Goal: Information Seeking & Learning: Compare options

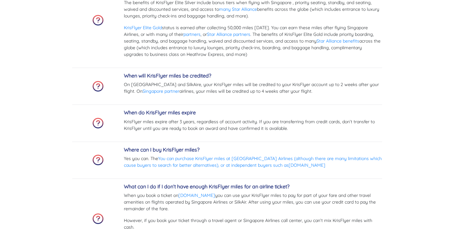
scroll to position [2071, 0]
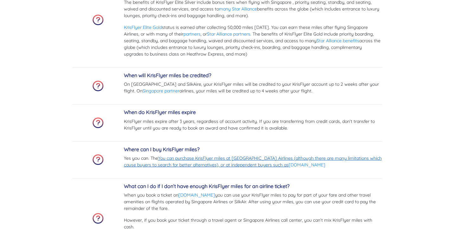
click at [209, 158] on link "You can purchase KrisFlyer miles at [GEOGRAPHIC_DATA] Airlines (although there …" at bounding box center [253, 161] width 258 height 12
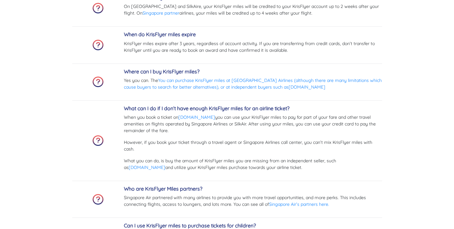
scroll to position [2149, 0]
click at [165, 164] on link "[DOMAIN_NAME]" at bounding box center [147, 167] width 37 height 6
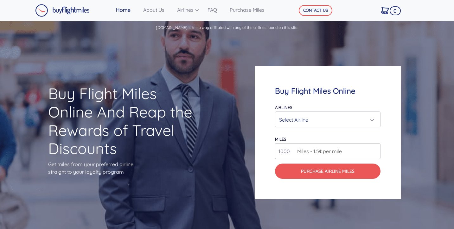
click at [309, 119] on div "Select Airline" at bounding box center [326, 119] width 94 height 12
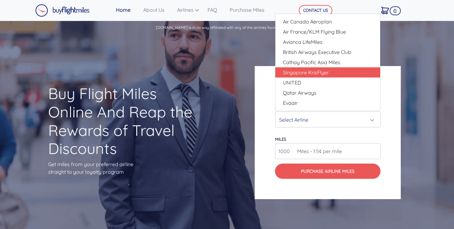
click at [315, 74] on span "Singapore KrisFlyer" at bounding box center [306, 72] width 46 height 8
select select "Singapore KrisFlyer"
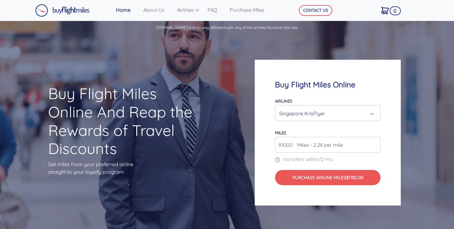
click at [374, 143] on input "81000" at bounding box center [328, 145] width 106 height 16
click at [374, 146] on input "80000" at bounding box center [328, 145] width 106 height 16
click at [374, 142] on input "91000" at bounding box center [328, 145] width 106 height 16
click at [374, 142] on input "92000" at bounding box center [328, 145] width 106 height 16
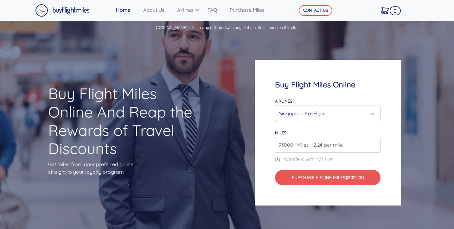
click at [374, 142] on input "93000" at bounding box center [328, 145] width 106 height 16
click at [374, 142] on input "94000" at bounding box center [328, 145] width 106 height 16
click at [374, 142] on input "95000" at bounding box center [328, 145] width 106 height 16
click at [374, 142] on input "96000" at bounding box center [328, 145] width 106 height 16
click at [374, 142] on input "97000" at bounding box center [328, 145] width 106 height 16
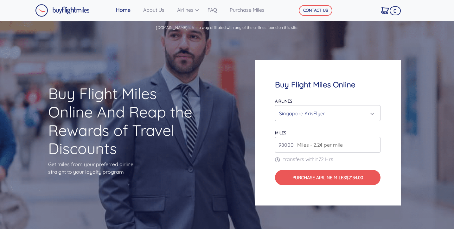
click at [374, 142] on input "98000" at bounding box center [328, 145] width 106 height 16
click at [374, 142] on input "99000" at bounding box center [328, 145] width 106 height 16
click at [374, 142] on input "100000" at bounding box center [328, 145] width 106 height 16
click at [374, 142] on input "101000" at bounding box center [328, 145] width 106 height 16
click at [374, 142] on input "102000" at bounding box center [328, 145] width 106 height 16
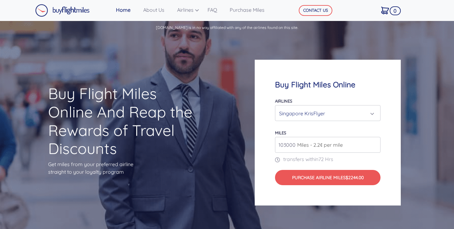
click at [374, 142] on input "103000" at bounding box center [328, 145] width 106 height 16
click at [374, 142] on input "104000" at bounding box center [328, 145] width 106 height 16
click at [374, 142] on input "105000" at bounding box center [328, 145] width 106 height 16
click at [374, 142] on input "106000" at bounding box center [328, 145] width 106 height 16
click at [374, 142] on input "107000" at bounding box center [328, 145] width 106 height 16
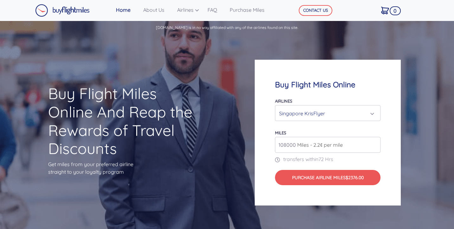
click at [374, 142] on input "108000" at bounding box center [328, 145] width 106 height 16
click at [374, 142] on input "118000" at bounding box center [328, 145] width 106 height 16
click at [374, 142] on input "119000" at bounding box center [328, 145] width 106 height 16
click at [374, 142] on input "134000" at bounding box center [328, 145] width 106 height 16
click at [374, 142] on input "135000" at bounding box center [328, 145] width 106 height 16
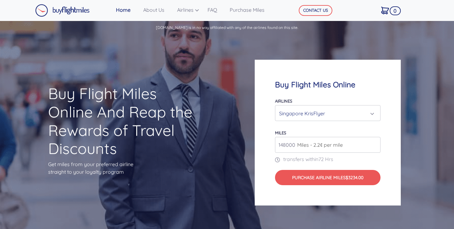
click at [374, 142] on input "148000" at bounding box center [328, 145] width 106 height 16
click at [374, 142] on input "149000" at bounding box center [328, 145] width 106 height 16
click at [374, 142] on input "150000" at bounding box center [328, 145] width 106 height 16
click at [374, 142] on input "151000" at bounding box center [328, 145] width 106 height 16
type input "150000"
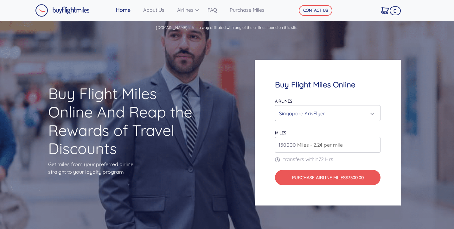
click at [375, 145] on input "150000" at bounding box center [328, 145] width 106 height 16
click at [361, 114] on div "Singapore KrisFlyer" at bounding box center [326, 113] width 94 height 12
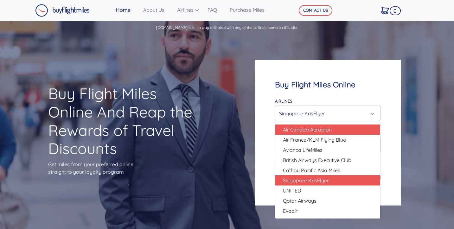
click at [339, 130] on link "Air Canada Aeroplan" at bounding box center [327, 129] width 105 height 10
select select "Air Canada Aeroplan"
type input "80000"
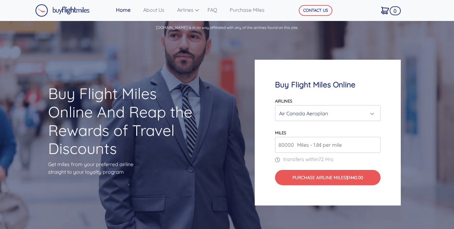
click at [349, 108] on div "Air Canada Aeroplan" at bounding box center [326, 113] width 94 height 12
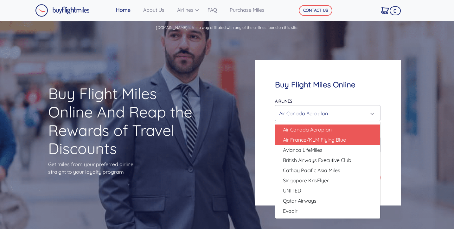
click at [332, 138] on span "Air France/KLM Flying Blue" at bounding box center [314, 140] width 63 height 8
select select "Air France/KLM Flying Blue"
type input "49000"
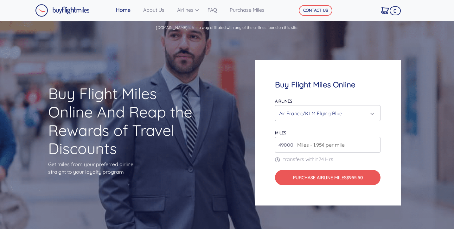
click at [343, 113] on div "Air France/KLM Flying Blue" at bounding box center [326, 113] width 94 height 12
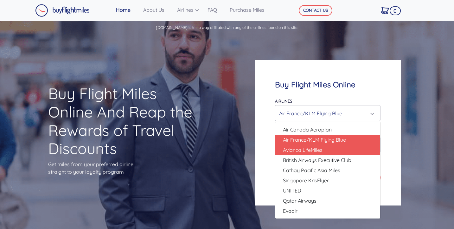
click at [333, 147] on link "Avianca LifeMiles" at bounding box center [327, 150] width 105 height 10
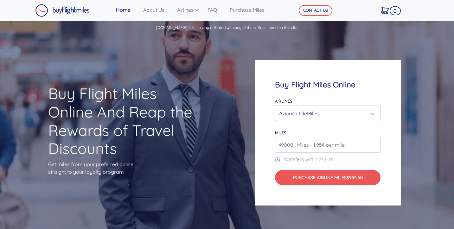
click at [343, 116] on div "Avianca LifeMiles" at bounding box center [326, 113] width 94 height 12
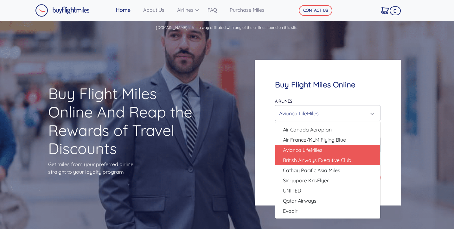
click at [336, 161] on span "British Airways Executive Club" at bounding box center [317, 160] width 68 height 8
select select "British Airways Executive Club"
type input "80000"
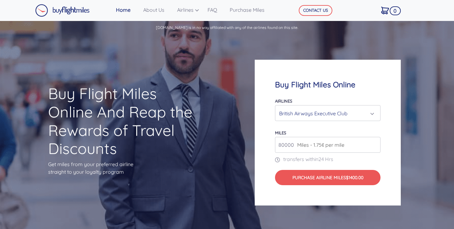
click at [346, 115] on div "British Airways Executive Club" at bounding box center [326, 113] width 94 height 12
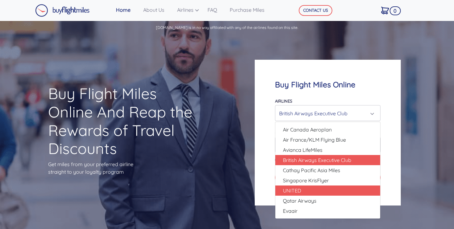
click at [332, 193] on link "UNITED" at bounding box center [327, 190] width 105 height 10
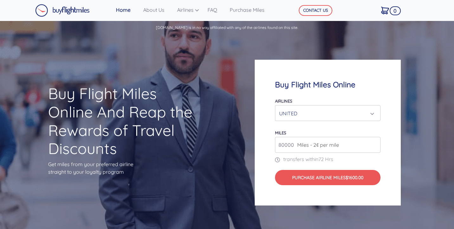
click at [352, 109] on div "UNITED" at bounding box center [326, 113] width 94 height 12
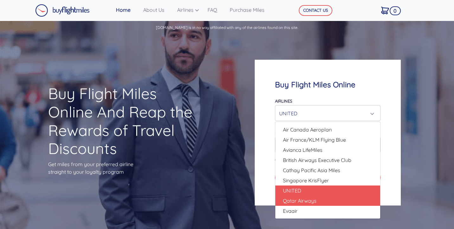
click at [328, 202] on link "Qatar Airways" at bounding box center [327, 200] width 105 height 10
select select "Qatar Airways"
type input "10000"
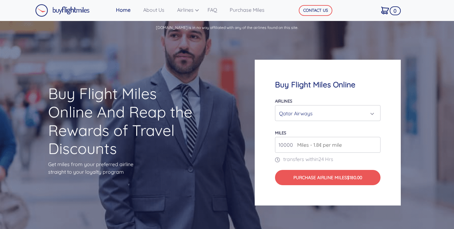
click at [347, 118] on div "Qatar Airways" at bounding box center [326, 113] width 94 height 12
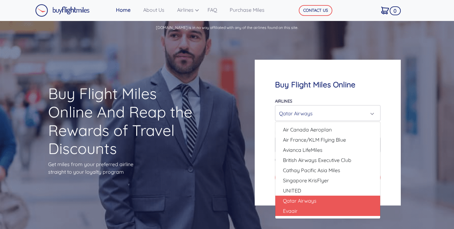
click at [322, 212] on link "Evaair" at bounding box center [327, 210] width 105 height 10
select select "Evaair"
type input "50000"
